Goal: Find specific fact: Find specific fact

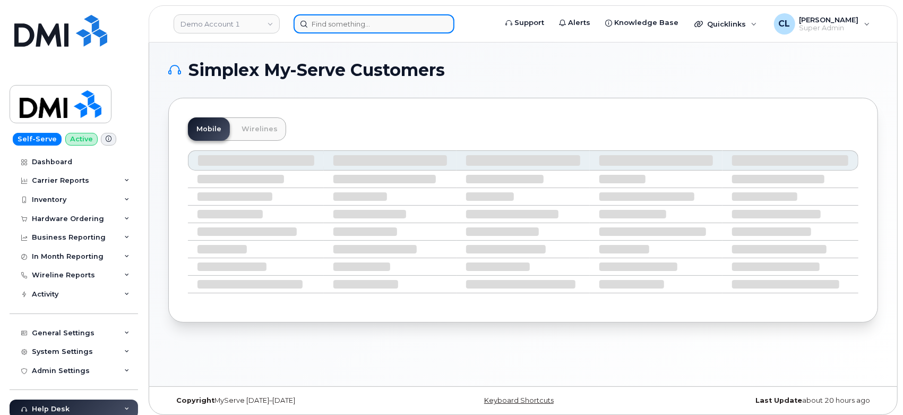
click at [362, 29] on input at bounding box center [374, 23] width 161 height 19
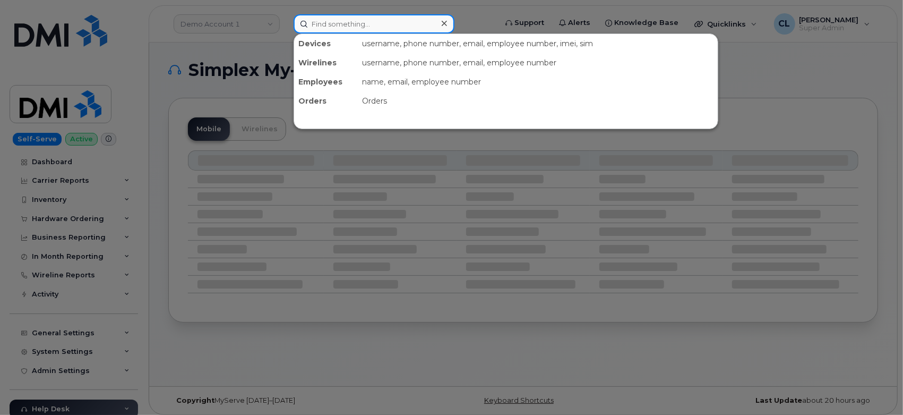
paste input "357716584739429"
type input "357716584739429"
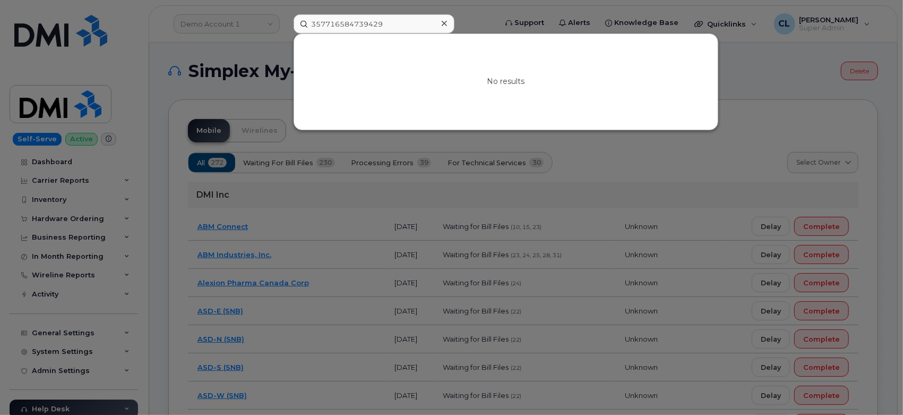
click at [803, 75] on div at bounding box center [451, 207] width 903 height 415
drag, startPoint x: 402, startPoint y: 20, endPoint x: 246, endPoint y: 22, distance: 155.6
click at [285, 22] on div "357716584739429 No results" at bounding box center [391, 23] width 213 height 19
click at [246, 21] on div at bounding box center [451, 207] width 903 height 415
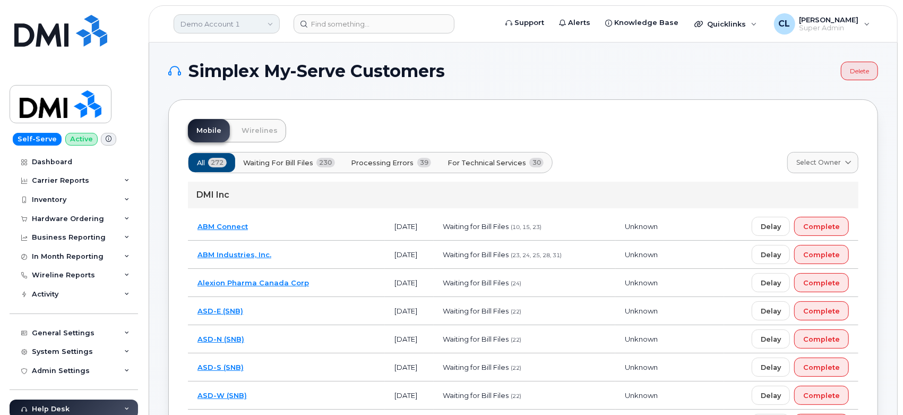
click at [246, 21] on link "Demo Account 1" at bounding box center [227, 23] width 106 height 19
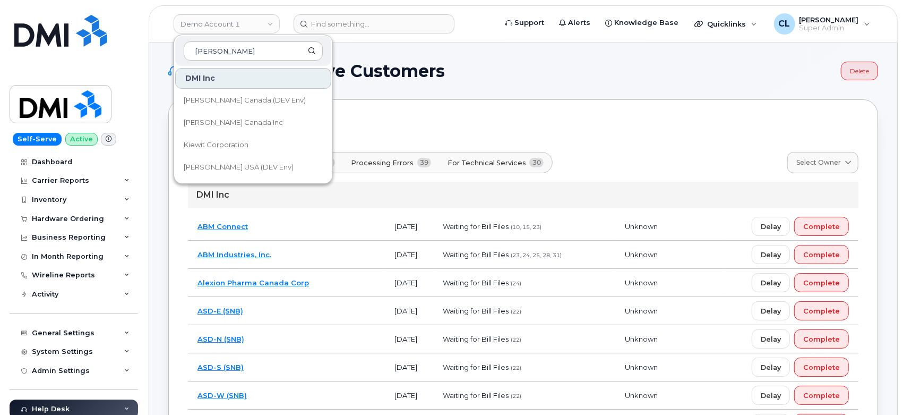
type input "kiewit"
click at [244, 141] on span "Kiewit Corporation" at bounding box center [216, 145] width 65 height 11
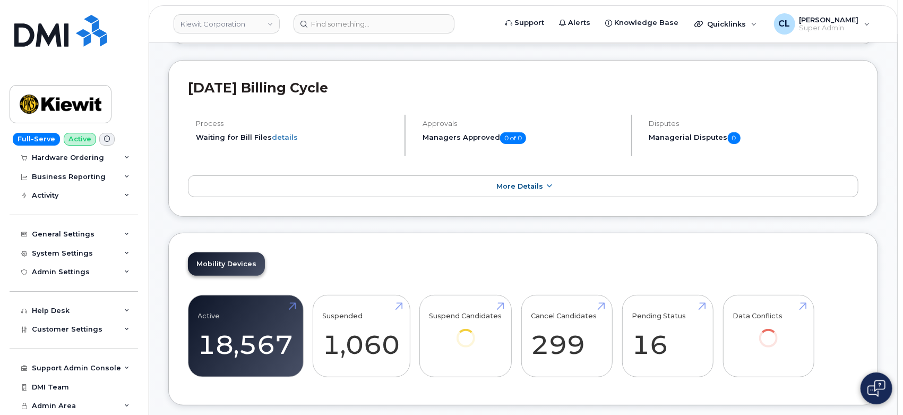
scroll to position [177, 0]
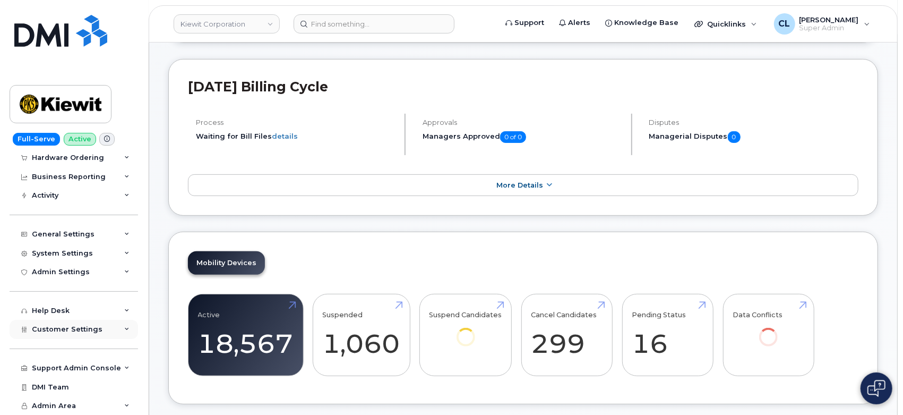
click at [124, 331] on icon at bounding box center [126, 329] width 5 height 5
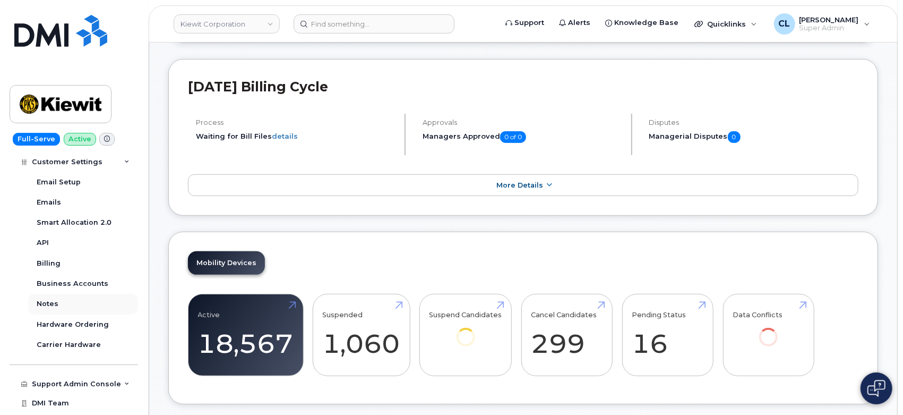
scroll to position [374, 0]
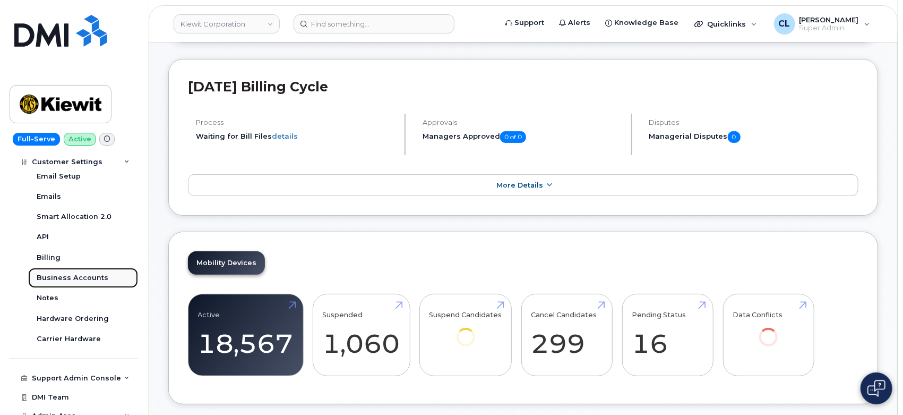
click at [74, 279] on div "Business Accounts" at bounding box center [73, 278] width 72 height 10
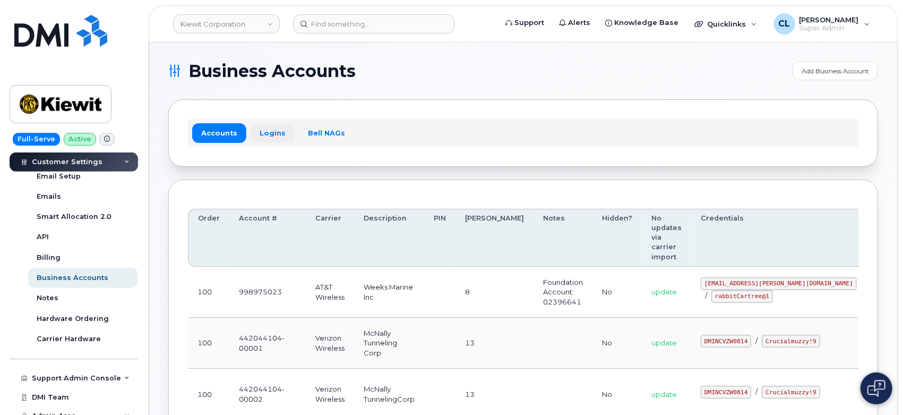
click at [274, 127] on link "Logins" at bounding box center [273, 132] width 44 height 19
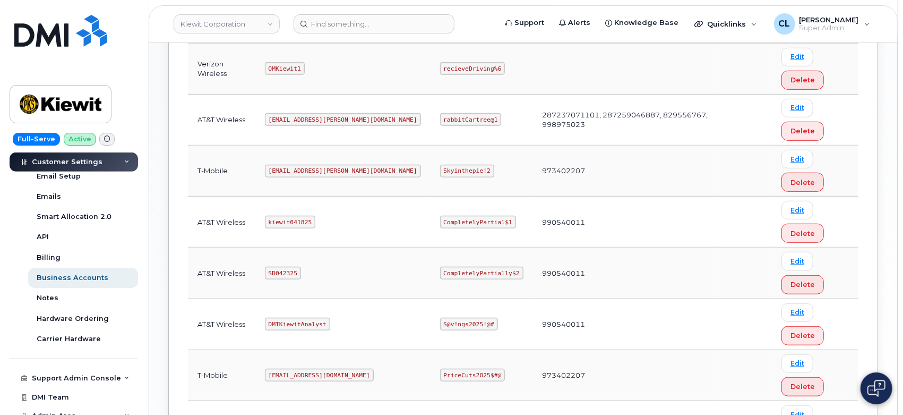
scroll to position [472, 0]
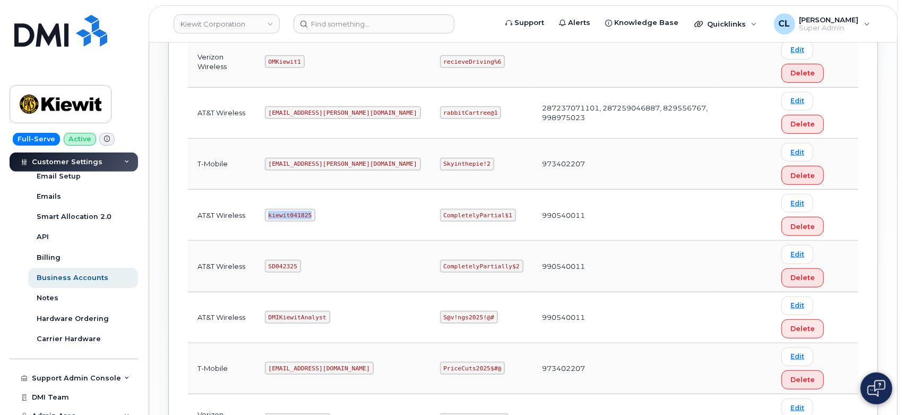
drag, startPoint x: 314, startPoint y: 210, endPoint x: 266, endPoint y: 211, distance: 48.3
click at [266, 211] on td "kiewit041825" at bounding box center [342, 215] width 175 height 51
copy code "kiewit041825"
drag, startPoint x: 463, startPoint y: 208, endPoint x: 398, endPoint y: 211, distance: 64.9
click at [440, 211] on code "CompletelyPartial$1" at bounding box center [478, 215] width 76 height 13
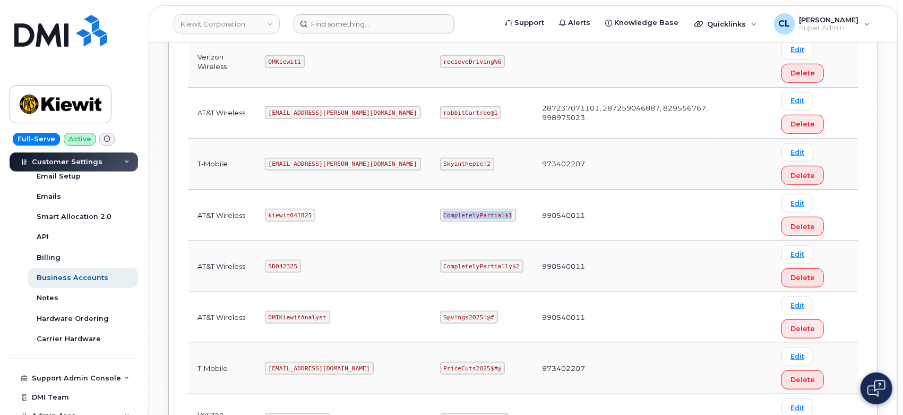
copy code "CompletelyPartial$1"
